Goal: Task Accomplishment & Management: Use online tool/utility

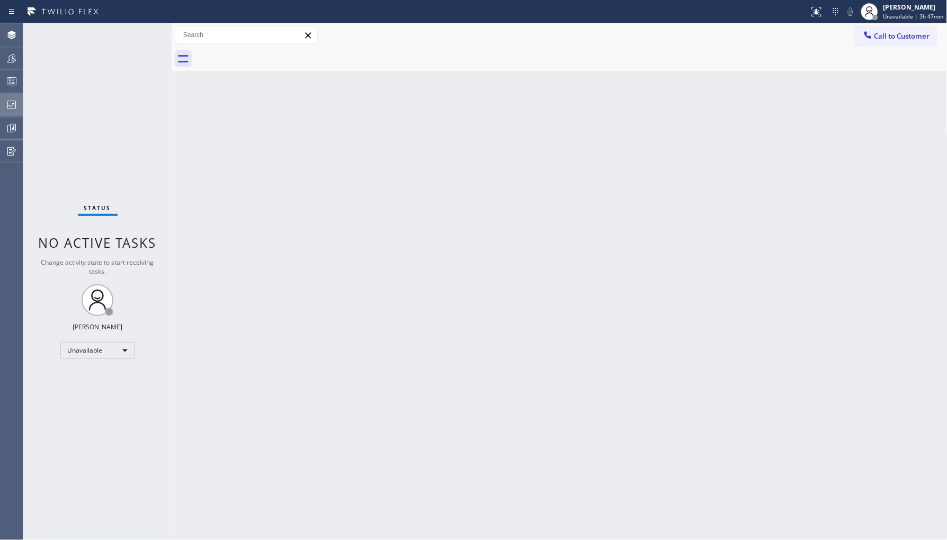
click at [13, 96] on div at bounding box center [11, 104] width 23 height 21
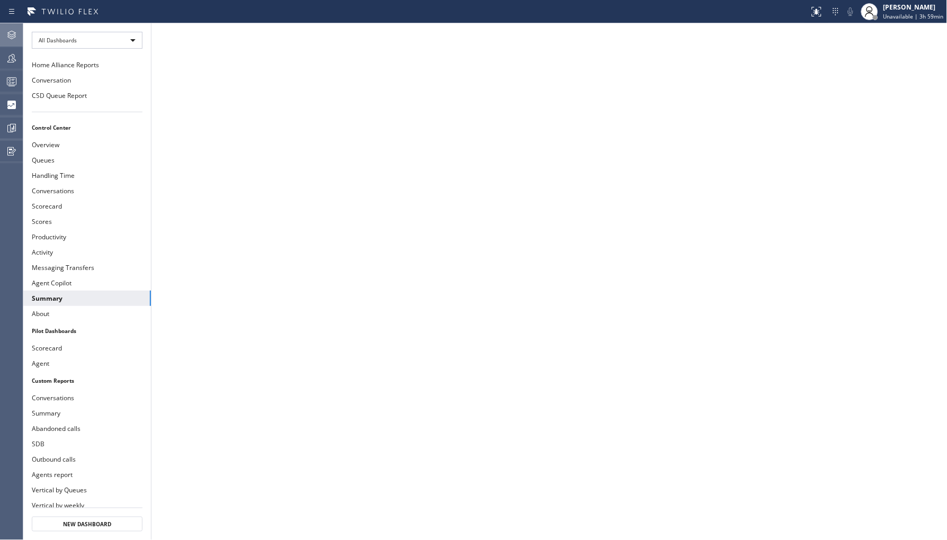
click at [9, 35] on icon at bounding box center [11, 35] width 13 height 13
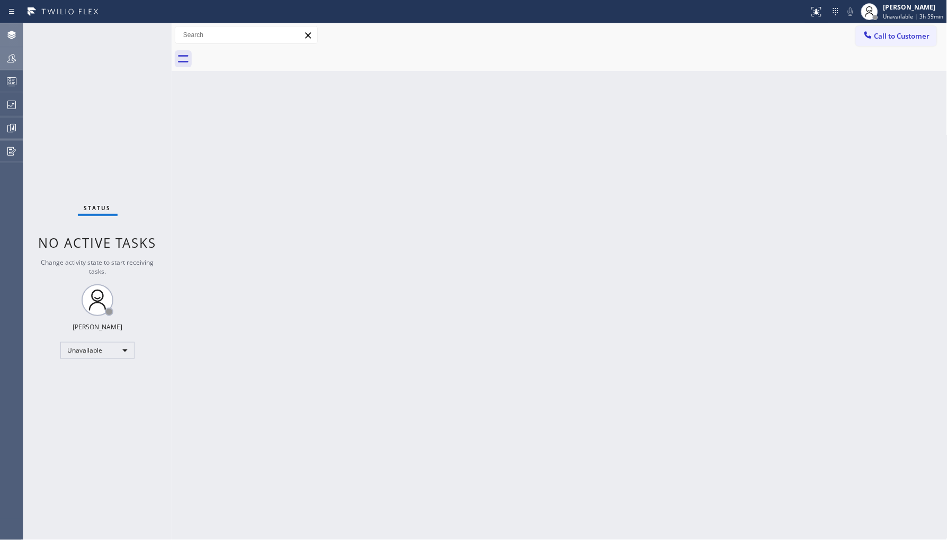
click at [11, 61] on icon at bounding box center [11, 58] width 13 height 13
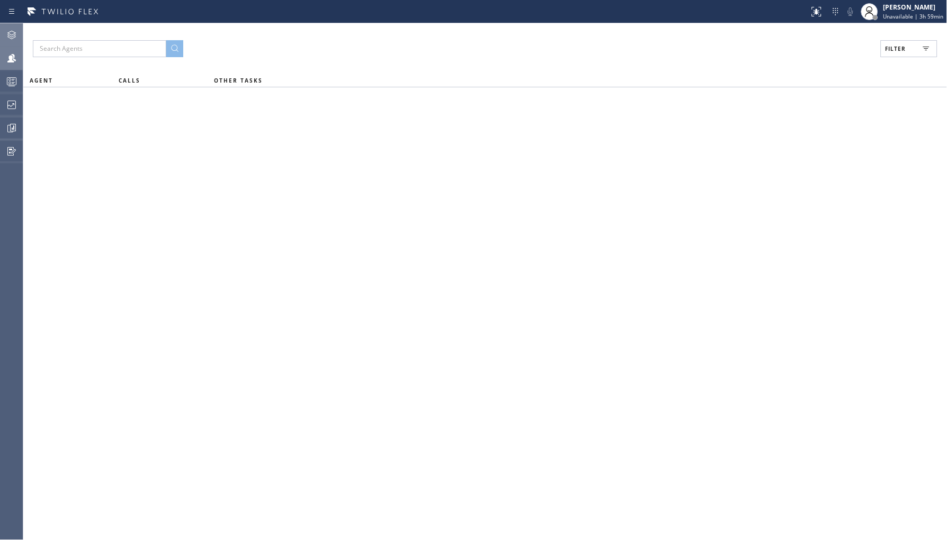
click at [905, 43] on button "Filter" at bounding box center [908, 48] width 57 height 17
click at [0, 0] on div "Viewing 0 agents Apply Reset Activities Any Offline Available Unavailable Break" at bounding box center [0, 0] width 0 height 0
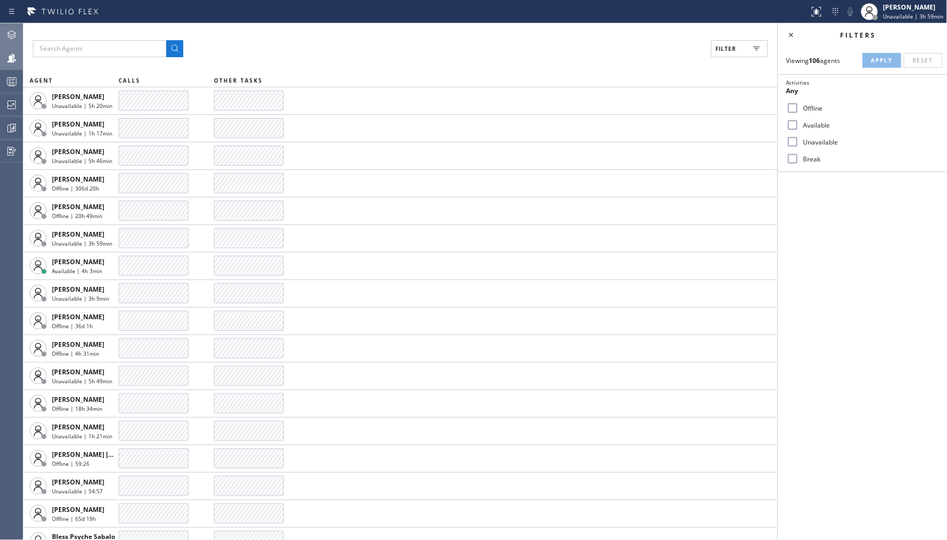
click at [806, 124] on label "Available" at bounding box center [868, 125] width 139 height 9
click at [799, 124] on input "Available" at bounding box center [792, 125] width 13 height 13
checkbox input "true"
drag, startPoint x: 822, startPoint y: 144, endPoint x: 823, endPoint y: 119, distance: 25.4
click at [822, 144] on label "Unavailable" at bounding box center [868, 142] width 139 height 9
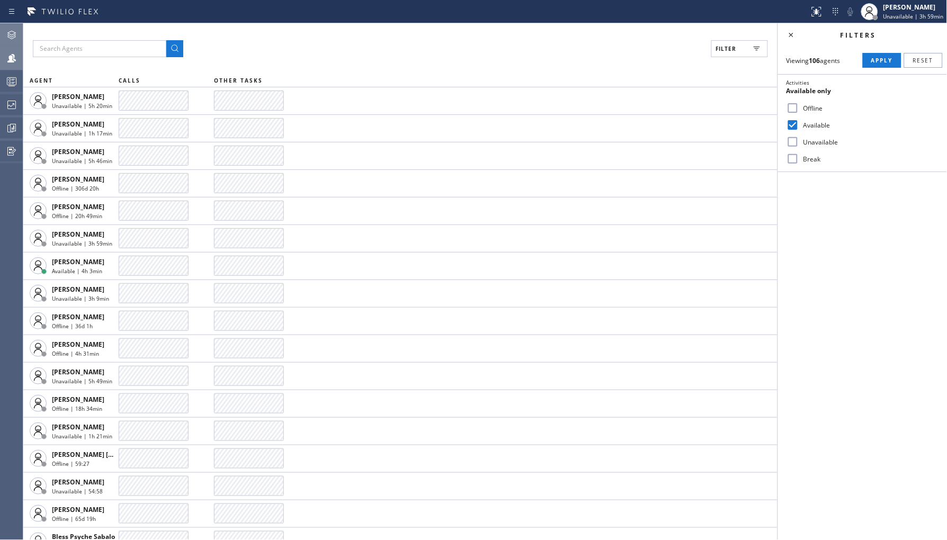
click at [799, 144] on input "Unavailable" at bounding box center [792, 142] width 13 height 13
checkbox input "true"
click at [823, 119] on div "Available" at bounding box center [862, 124] width 169 height 17
click at [822, 123] on label "Available" at bounding box center [868, 125] width 139 height 9
click at [799, 123] on input "Available" at bounding box center [792, 125] width 13 height 13
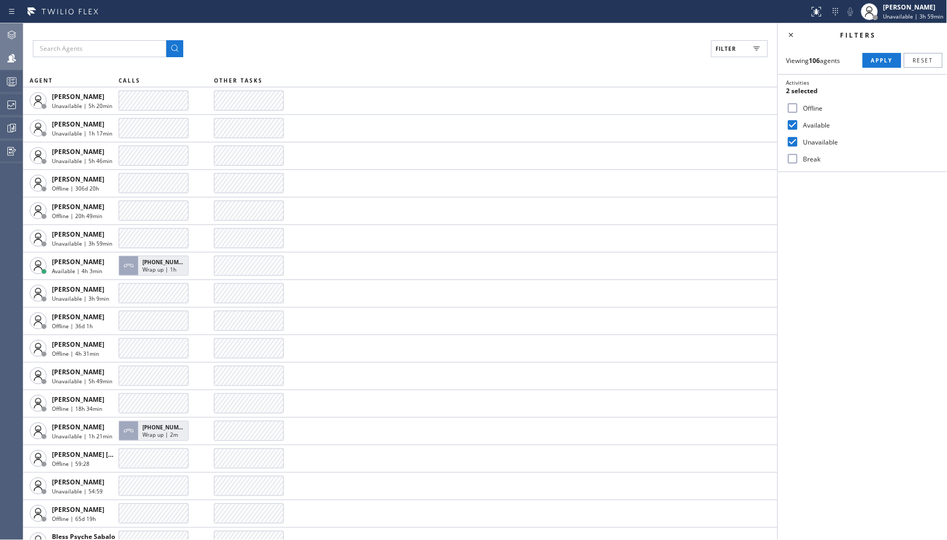
checkbox input "false"
click at [879, 61] on span "Apply" at bounding box center [882, 60] width 22 height 7
